Goal: Task Accomplishment & Management: Manage account settings

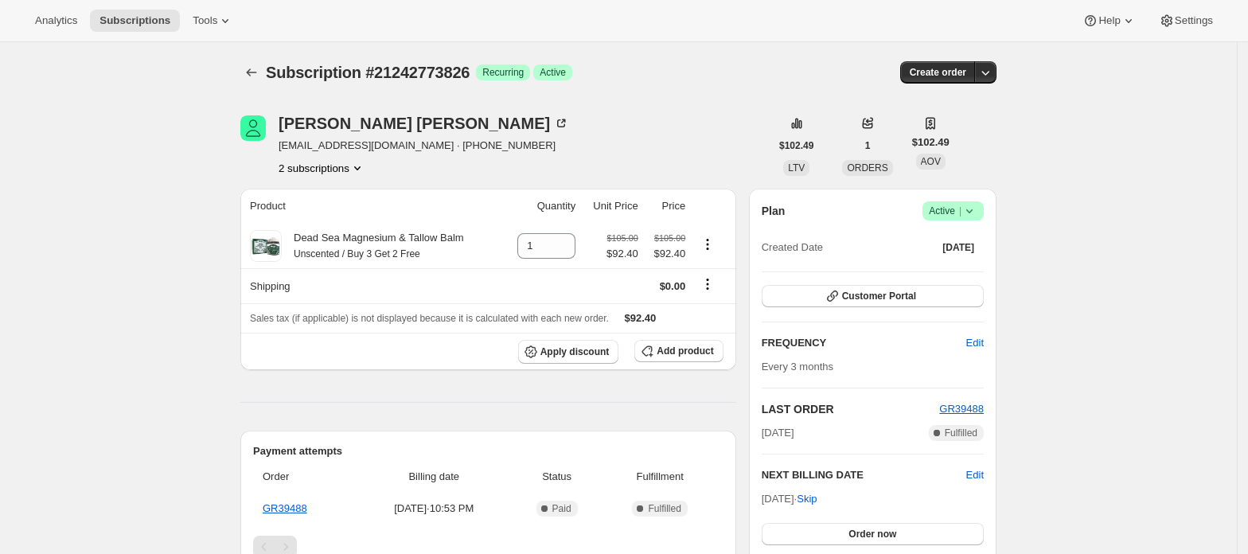
click at [306, 173] on button "2 subscriptions" at bounding box center [322, 168] width 87 height 16
click at [334, 193] on span "21242741058" at bounding box center [327, 198] width 111 height 16
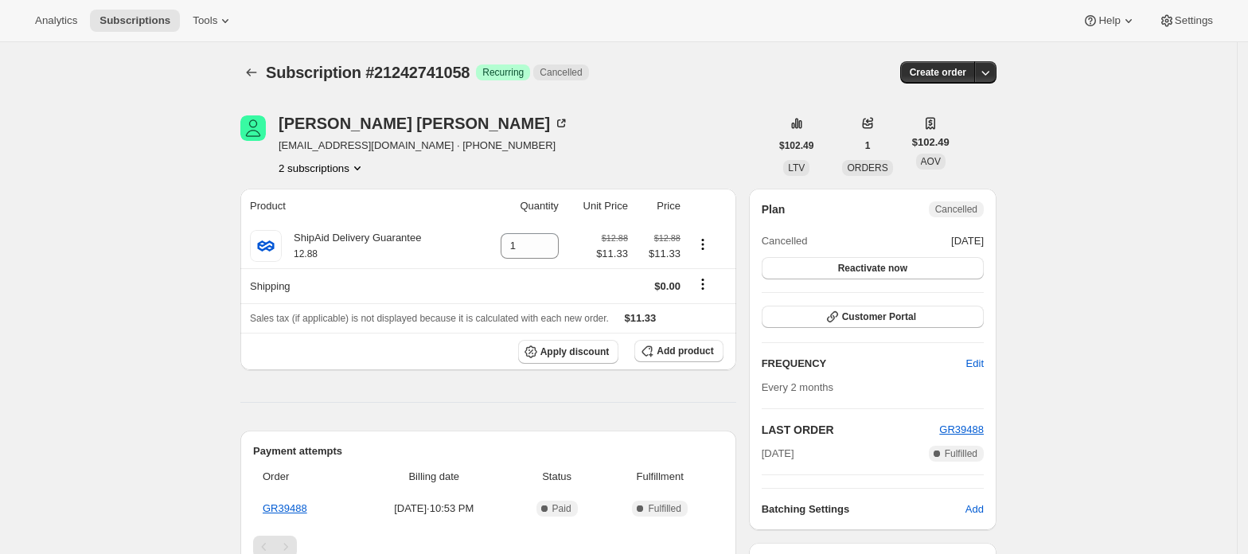
click at [341, 169] on button "2 subscriptions" at bounding box center [322, 168] width 87 height 16
click at [331, 219] on span "21242773826" at bounding box center [304, 225] width 64 height 12
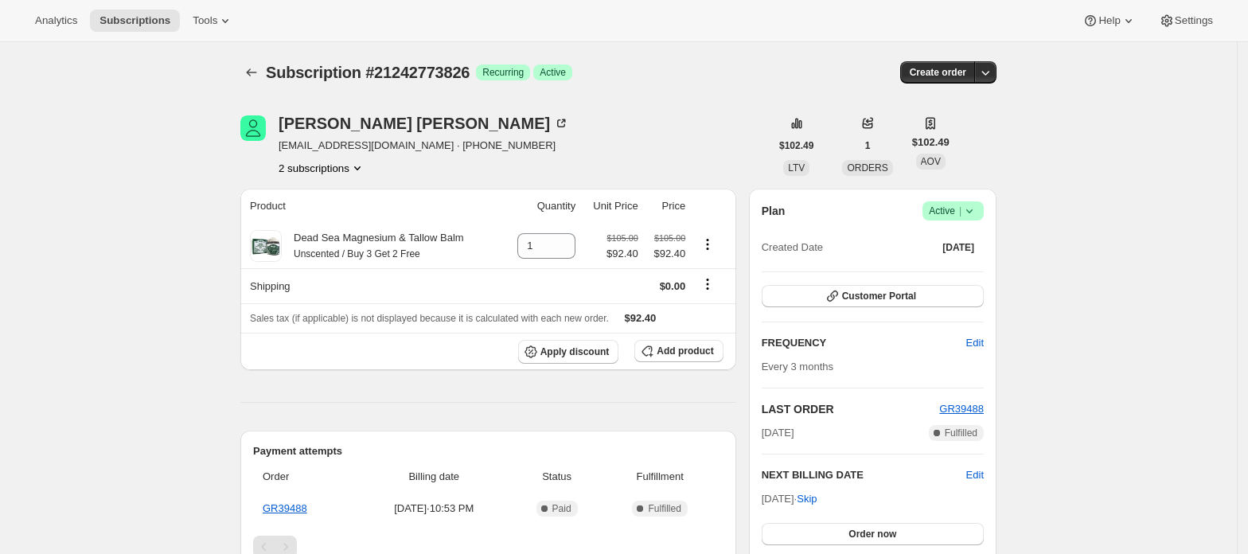
click at [919, 210] on div "Plan Success Active |" at bounding box center [873, 210] width 222 height 19
click at [940, 214] on span "Active |" at bounding box center [953, 211] width 49 height 16
click at [943, 264] on span "Cancel subscription" at bounding box center [960, 270] width 90 height 12
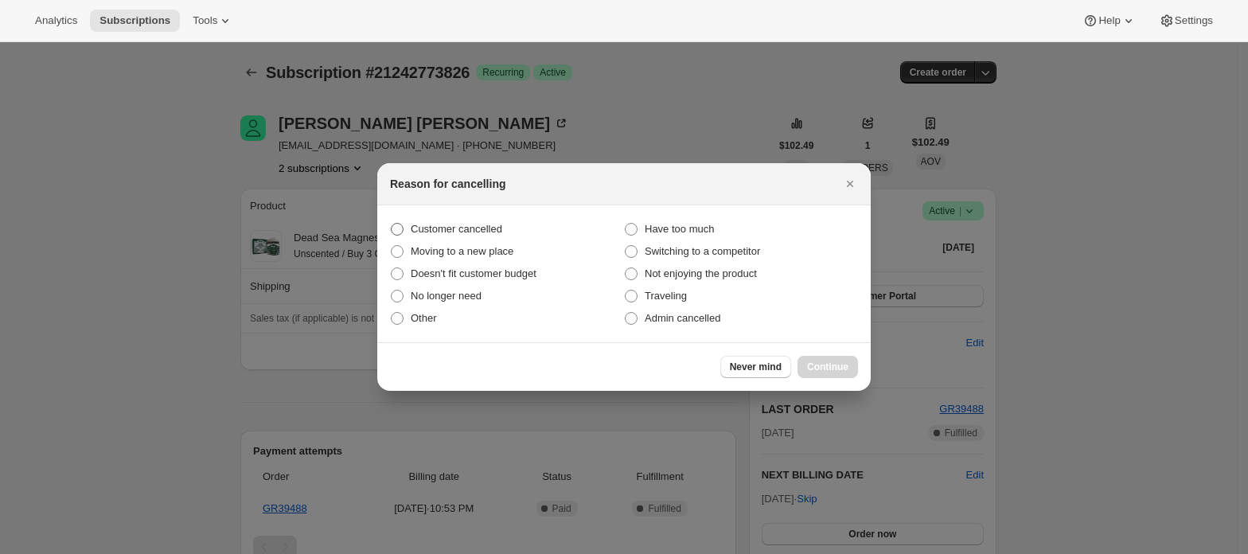
click at [478, 233] on span "Customer cancelled" at bounding box center [457, 229] width 92 height 12
click at [392, 224] on input "Customer cancelled" at bounding box center [391, 223] width 1 height 1
radio input "true"
click at [812, 365] on span "Continue" at bounding box center [827, 367] width 41 height 13
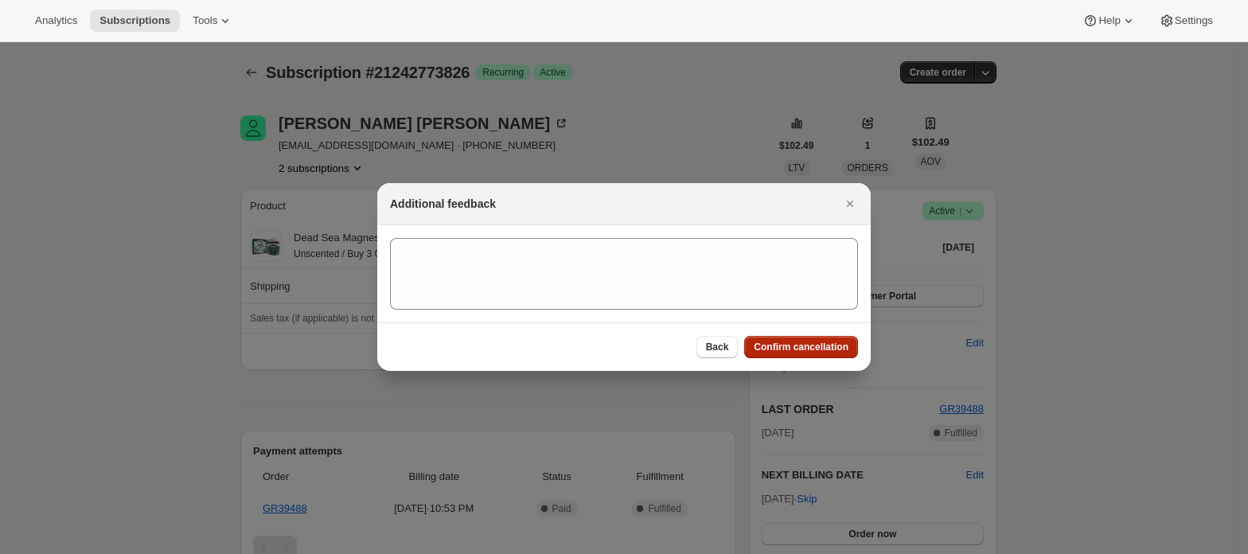
click at [812, 342] on span "Confirm cancellation" at bounding box center [801, 347] width 95 height 13
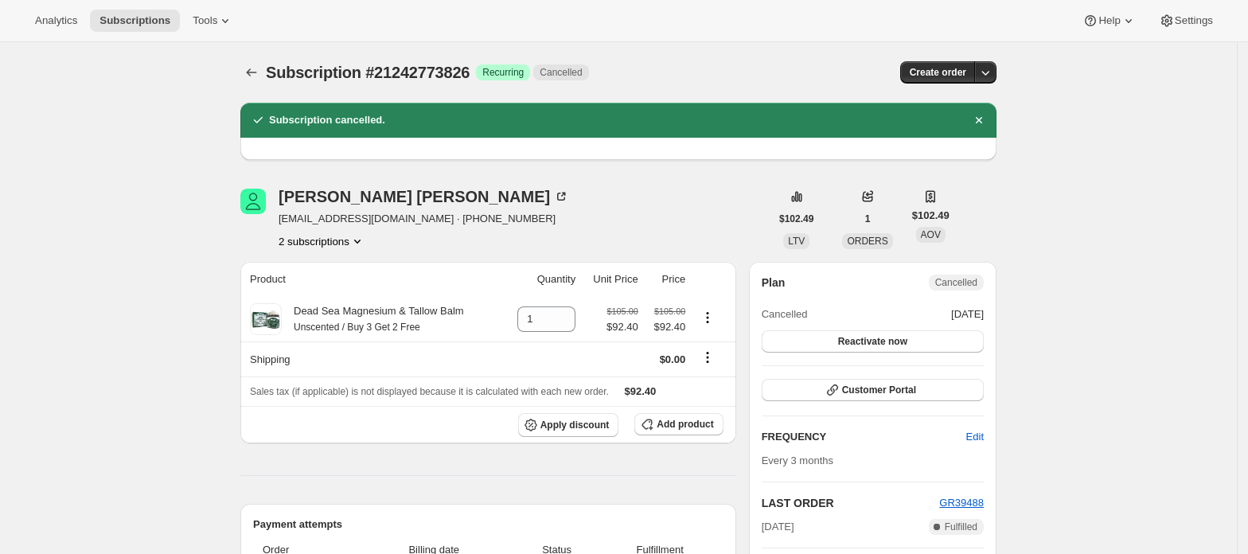
click at [303, 240] on button "2 subscriptions" at bounding box center [322, 241] width 87 height 16
click at [313, 262] on button "21242741058" at bounding box center [327, 270] width 120 height 25
